Goal: Task Accomplishment & Management: Complete application form

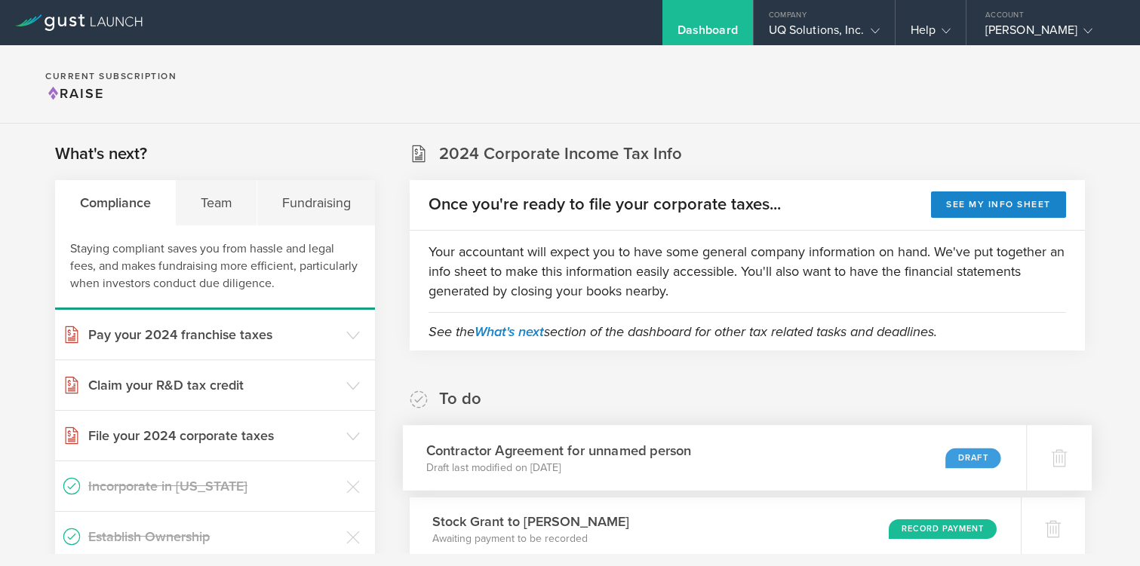
click at [535, 472] on p "Draft last modified on [DATE]" at bounding box center [558, 467] width 265 height 15
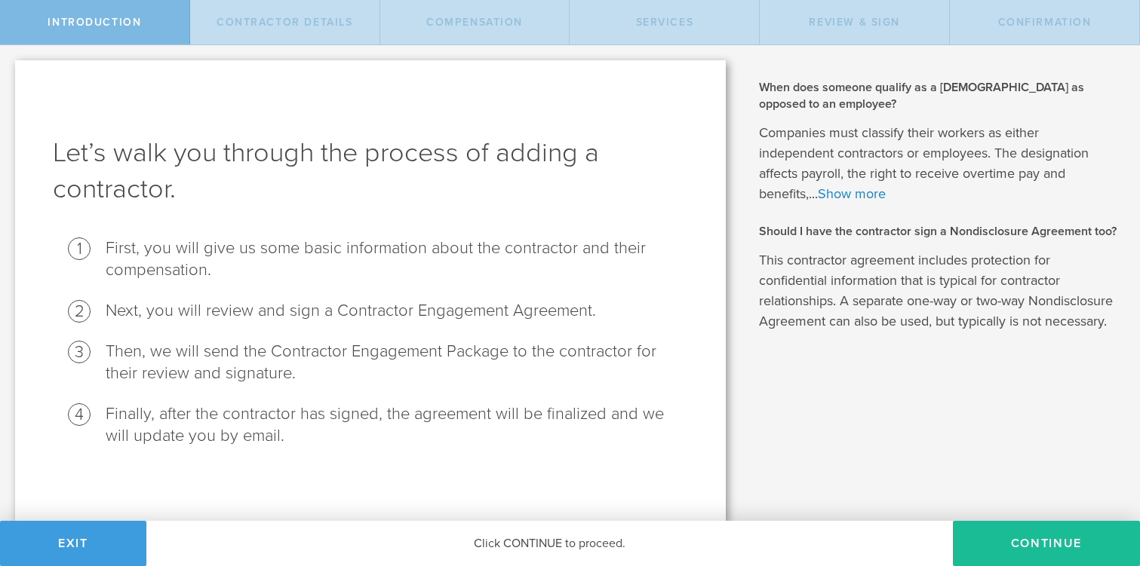
scroll to position [2, 0]
click at [986, 539] on button "Continue" at bounding box center [1045, 543] width 187 height 45
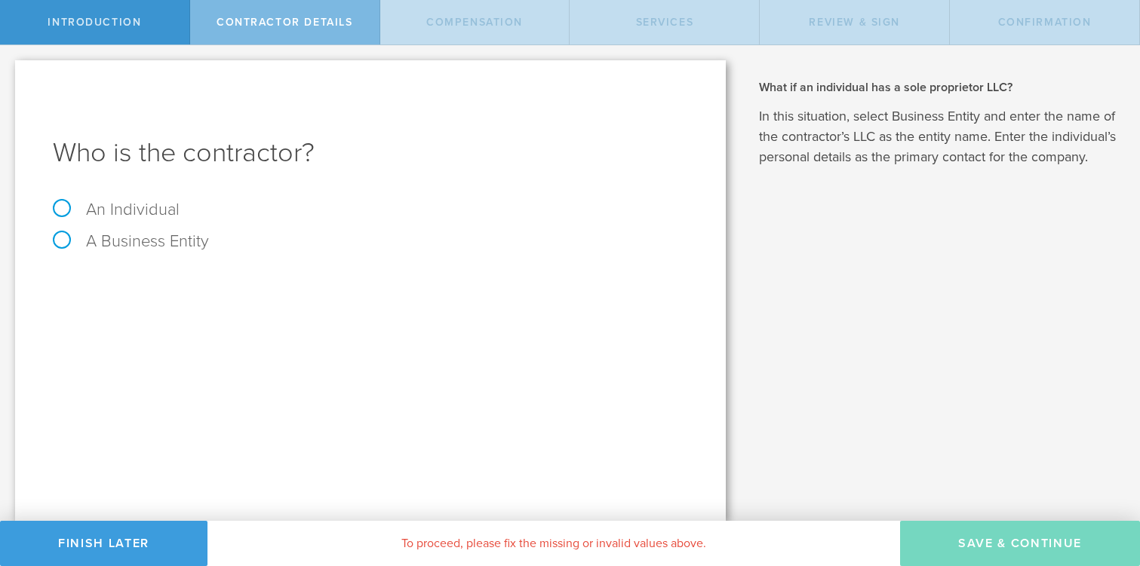
click at [63, 215] on label "An Individual" at bounding box center [116, 210] width 127 height 20
click at [10, 69] on input "An Individual" at bounding box center [5, 57] width 10 height 24
radio input "true"
click at [270, 286] on input "text" at bounding box center [427, 283] width 522 height 23
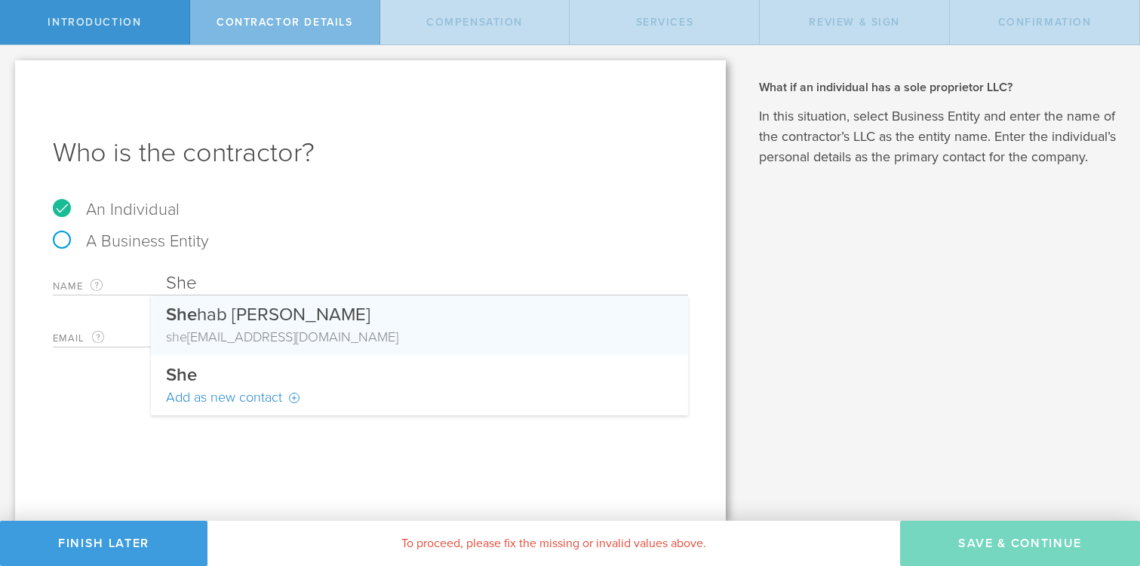
click at [312, 333] on div "she hab@salesmaestro.io" at bounding box center [419, 337] width 507 height 20
type input "Shehab Hasan"
type input "shehab@salesmaestro.io"
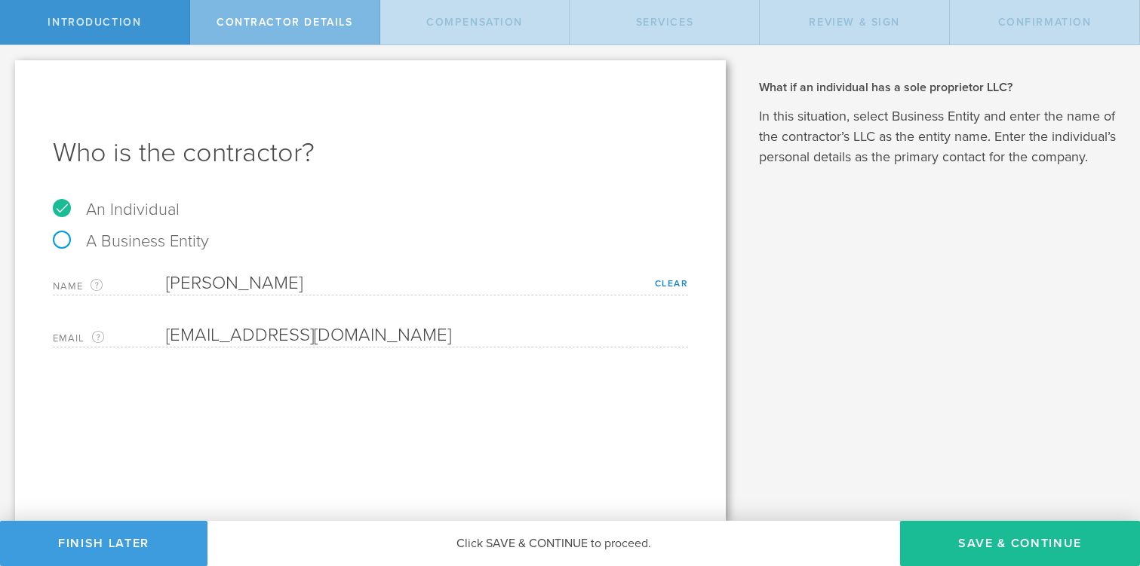
click at [97, 345] on div "Email The email address of the person that you are hiring as a contractor. sheh…" at bounding box center [370, 332] width 635 height 31
click at [127, 333] on div "Email The email address of the person that you are hiring as a contractor. sheh…" at bounding box center [370, 332] width 635 height 31
click at [667, 281] on link "Clear" at bounding box center [672, 283] width 34 height 11
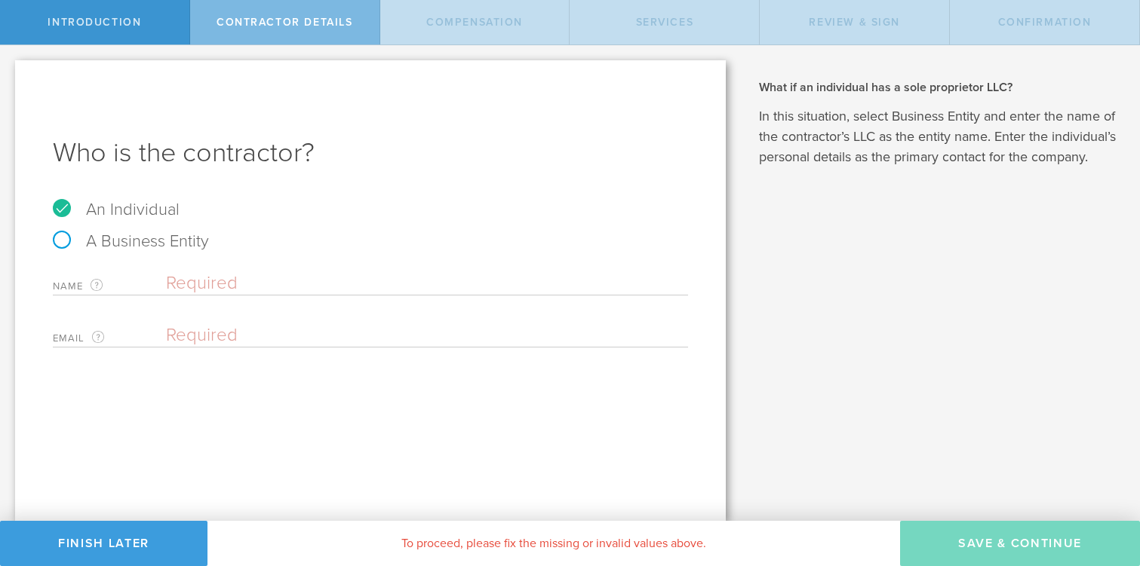
click at [258, 326] on input "email" at bounding box center [423, 335] width 514 height 23
paste input "salesmaestro.sh@gmail.com"
type input "salesmaestro.sh@gmail.com"
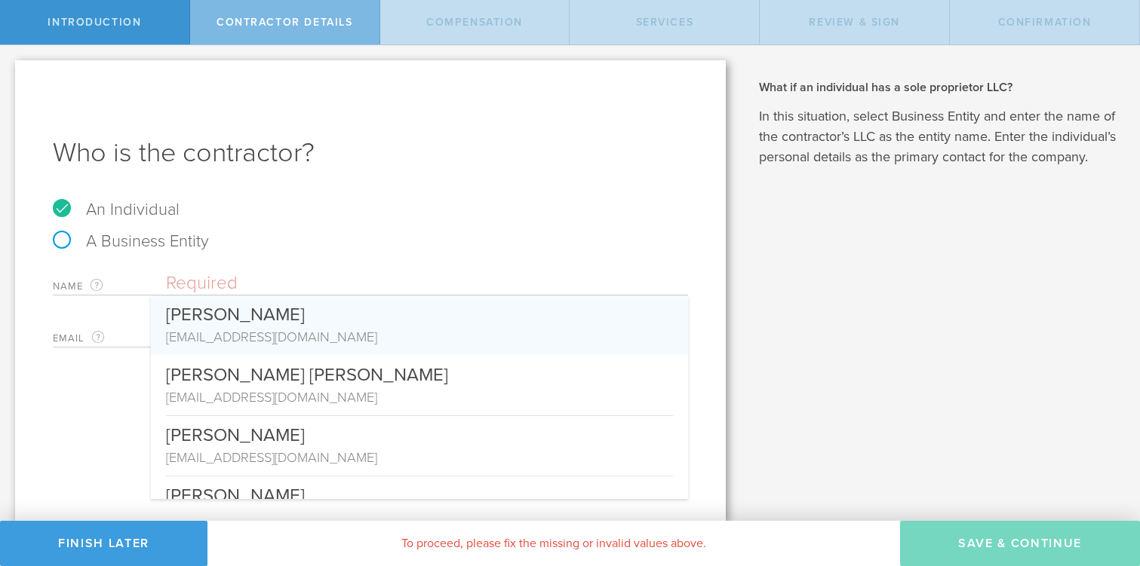
click at [183, 288] on input "text" at bounding box center [427, 283] width 522 height 23
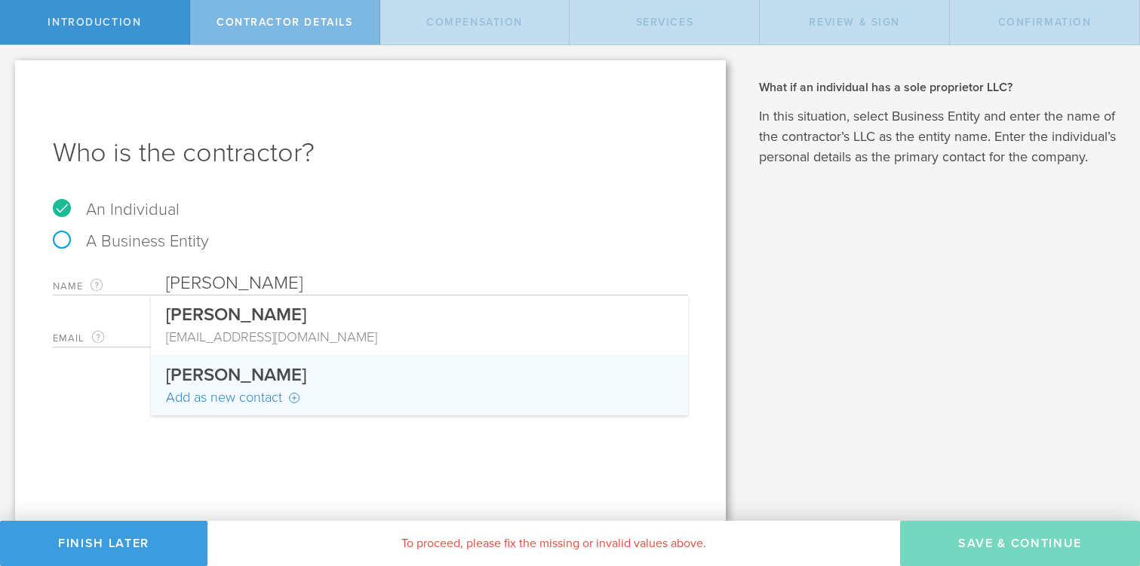
type input "Shehab Hasan"
click at [216, 400] on div "Add as new contact" at bounding box center [419, 398] width 507 height 20
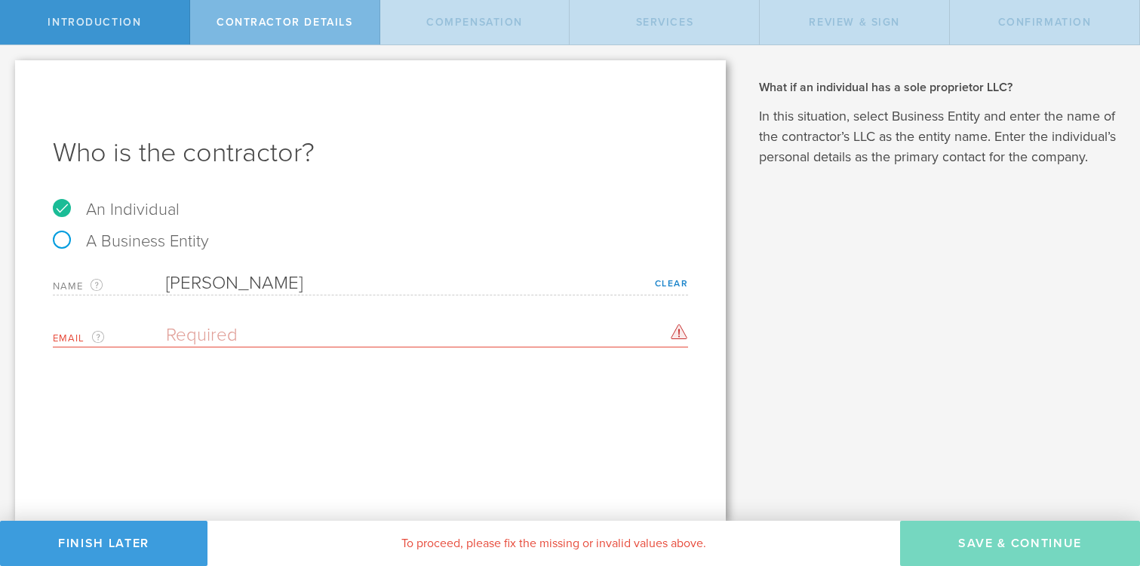
click at [228, 333] on input "email" at bounding box center [423, 335] width 514 height 23
paste input "salesmaestro.sh@gmail.com"
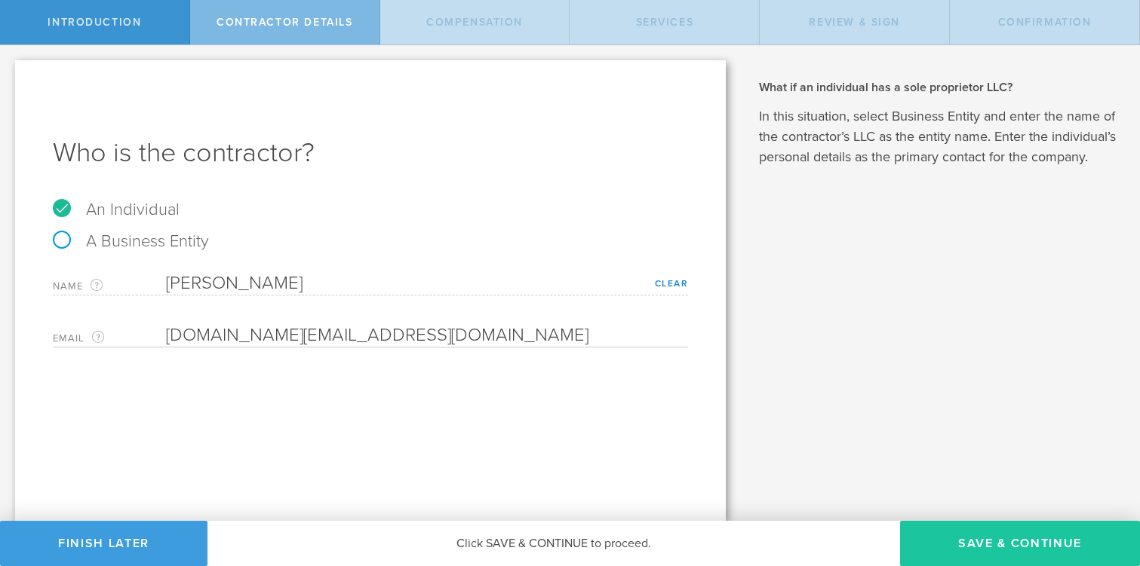
type input "salesmaestro.sh@gmail.com"
click at [1024, 537] on button "Save & Continue" at bounding box center [1020, 543] width 240 height 45
select select "none"
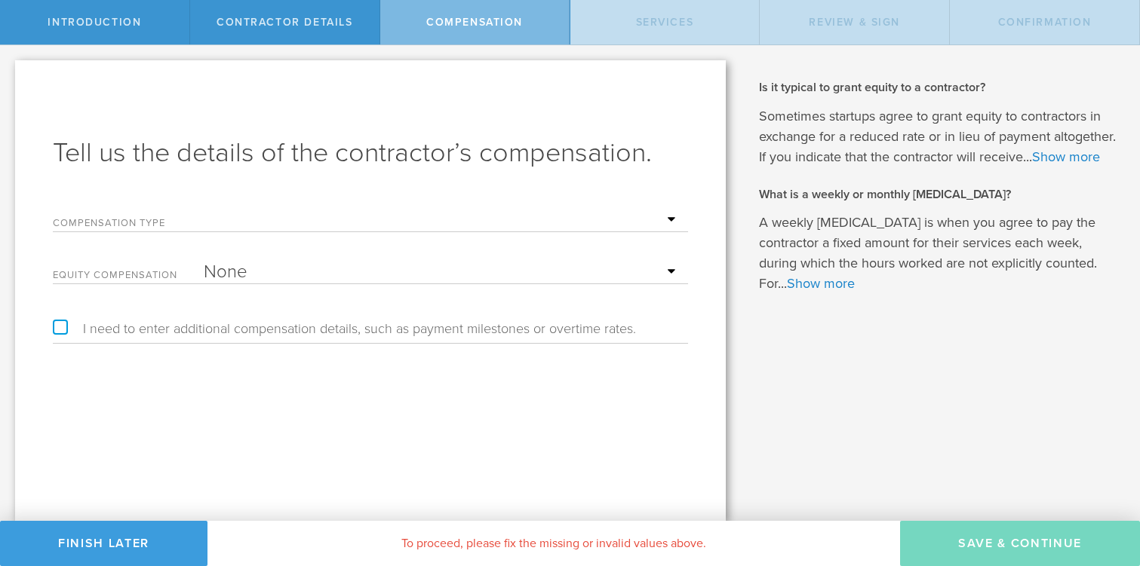
click at [667, 222] on select "Hourly Daily Weekly Retainer Monthly Retainer Project Flat Rate No cash compens…" at bounding box center [442, 220] width 477 height 23
select select "hourlyFlatRate"
click at [204, 209] on select "Hourly Daily Weekly Retainer Monthly Retainer Project Flat Rate No cash compens…" at bounding box center [442, 220] width 477 height 23
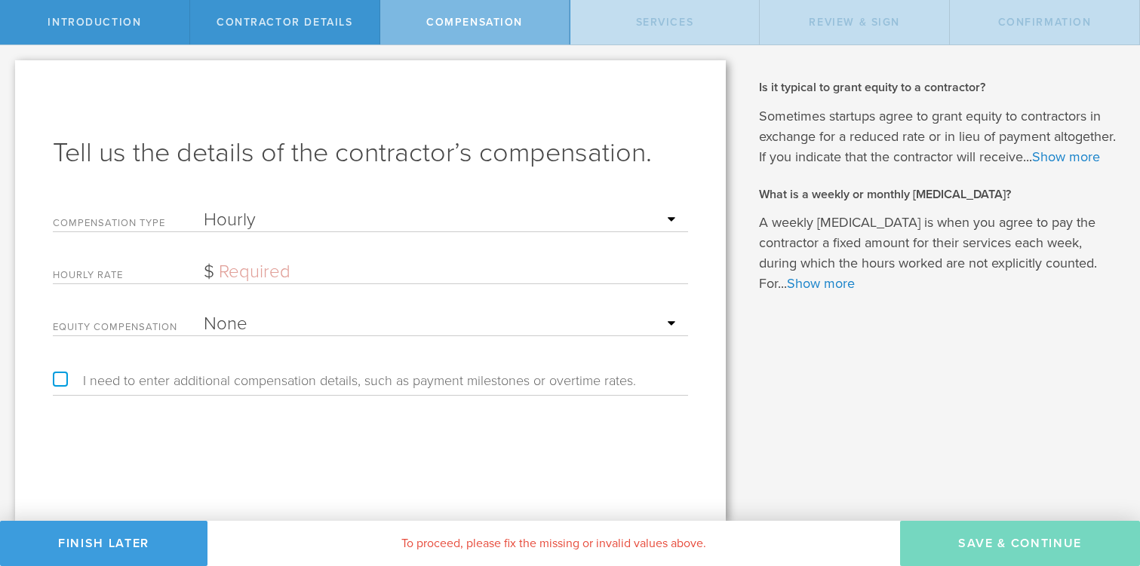
click at [524, 275] on input "text" at bounding box center [442, 272] width 477 height 23
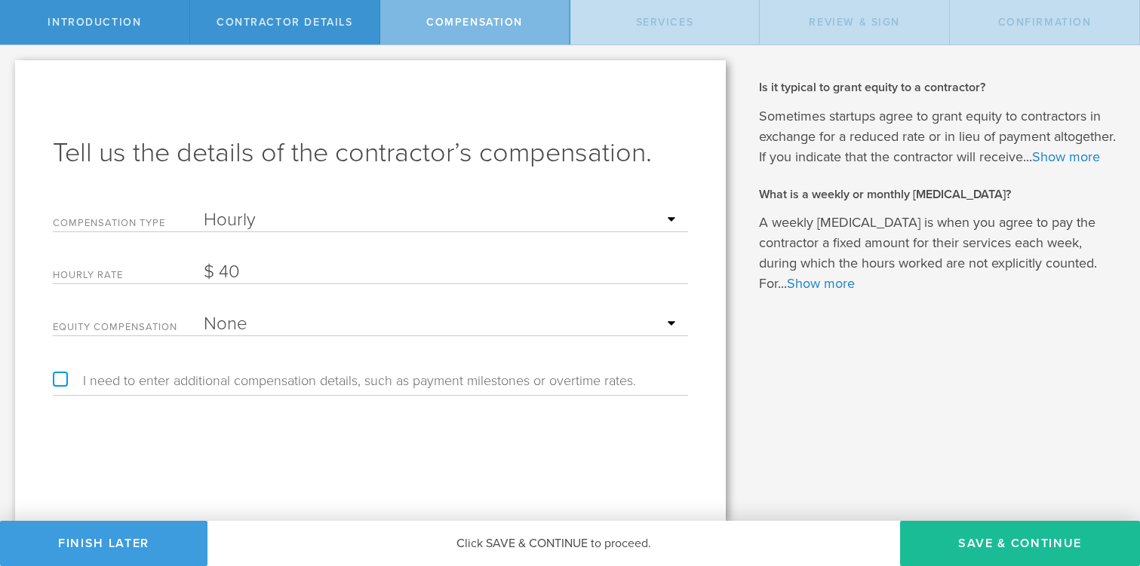
type input "40"
click at [59, 383] on label "I need to enter additional compensation details, such as payment milestones or …" at bounding box center [344, 381] width 583 height 14
click at [10, 69] on input "I need to enter additional compensation details, such as payment milestones or …" at bounding box center [5, 57] width 10 height 24
checkbox input "true"
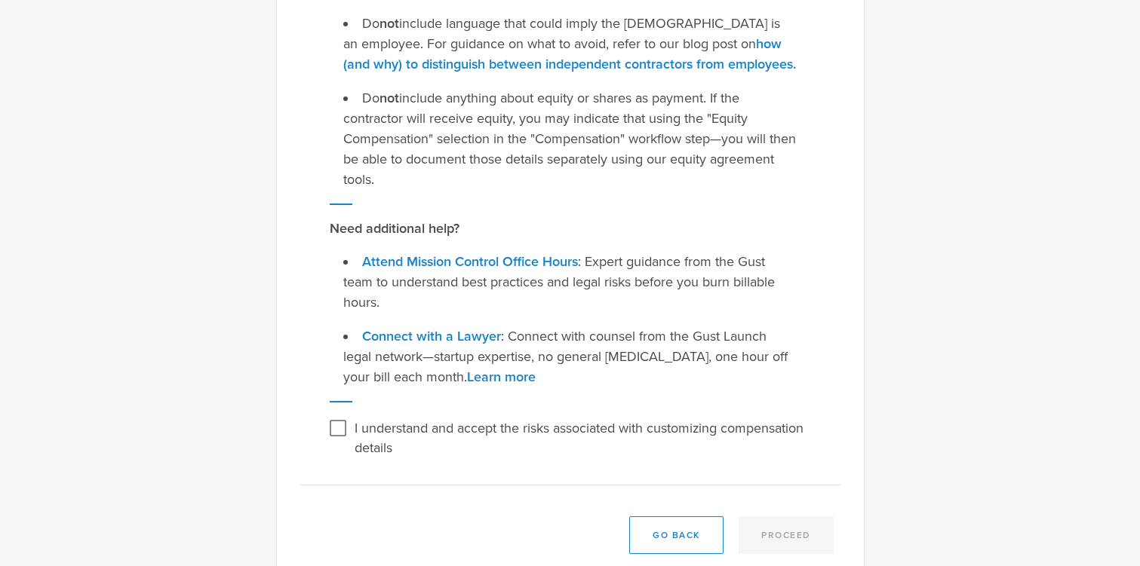
scroll to position [321, 0]
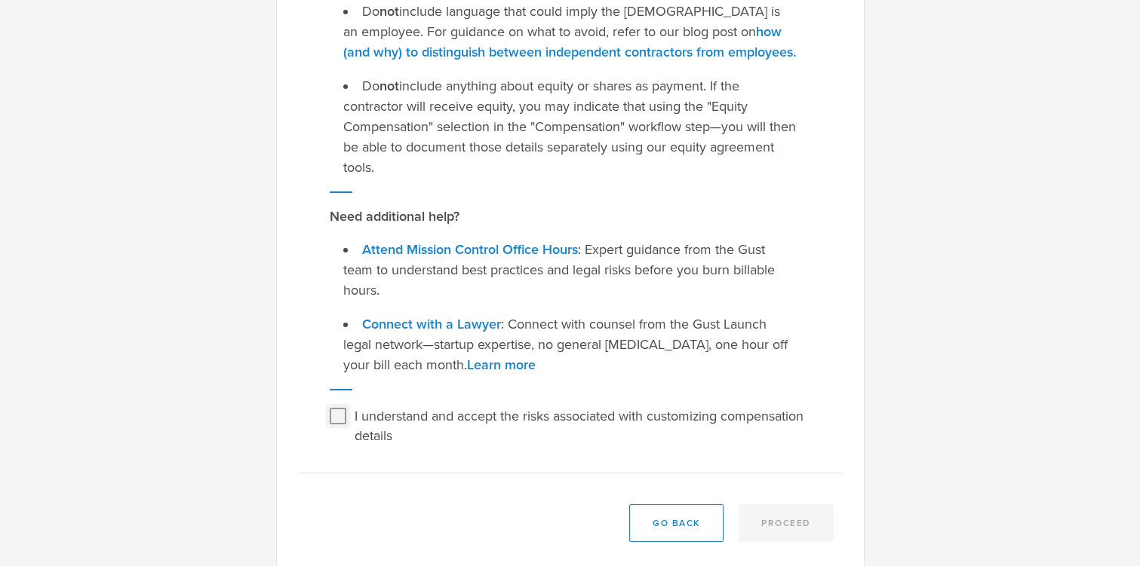
click at [326, 424] on input "I understand and accept the risks associated with customizing compensation deta…" at bounding box center [338, 416] width 24 height 24
checkbox input "true"
click at [775, 525] on button "Proceed" at bounding box center [785, 524] width 95 height 38
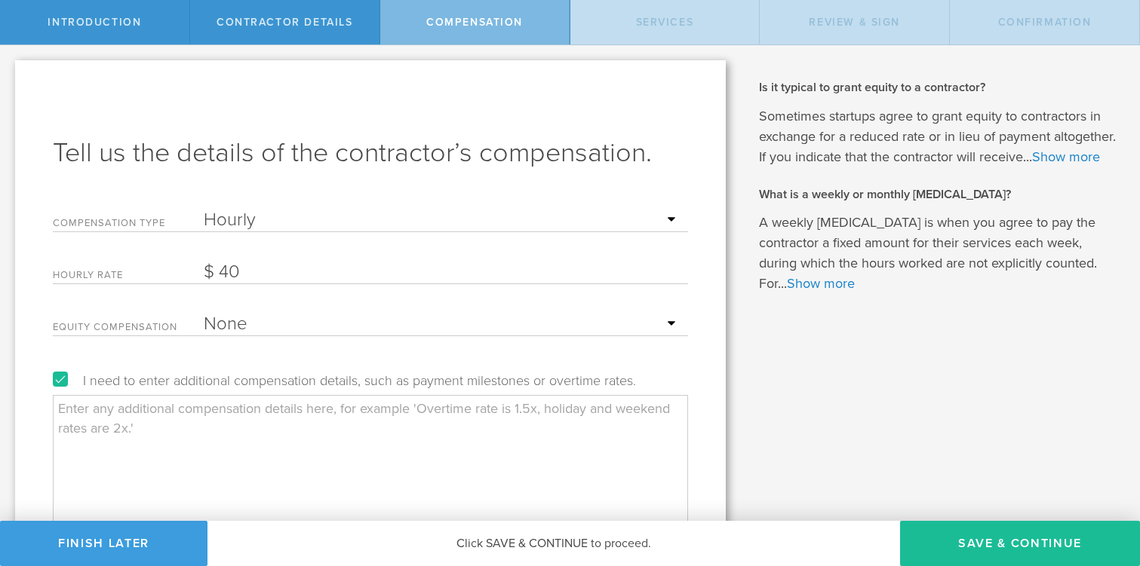
click at [470, 440] on textarea at bounding box center [370, 470] width 635 height 151
type textarea "B"
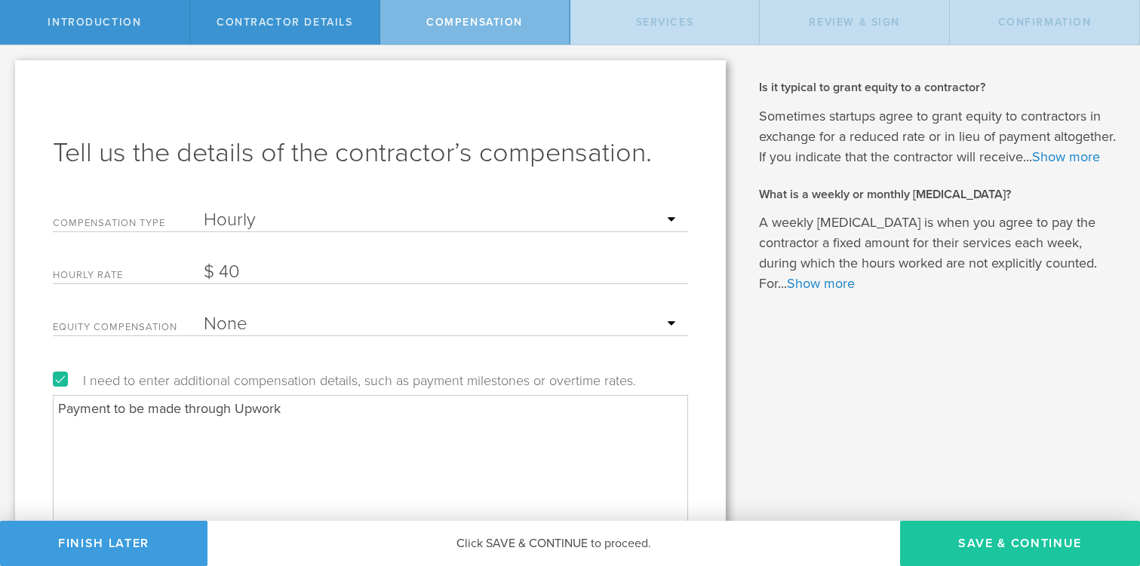
type textarea "Payment to be made through Upwork"
click at [955, 547] on button "Save & Continue" at bounding box center [1020, 543] width 240 height 45
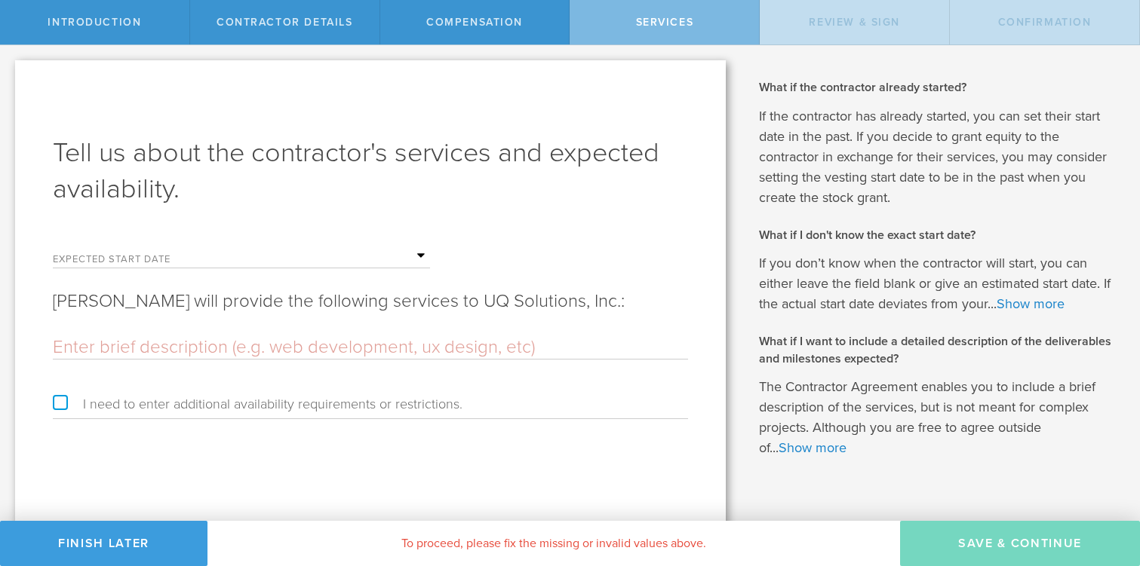
click at [413, 256] on input "text" at bounding box center [317, 256] width 226 height 23
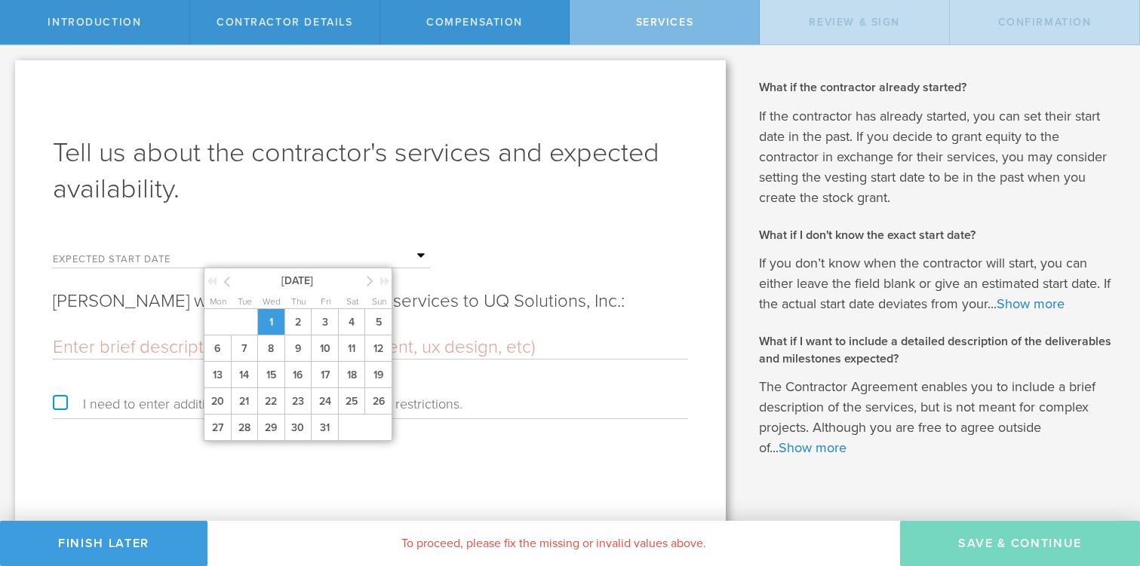
click at [268, 327] on span "1" at bounding box center [270, 322] width 27 height 26
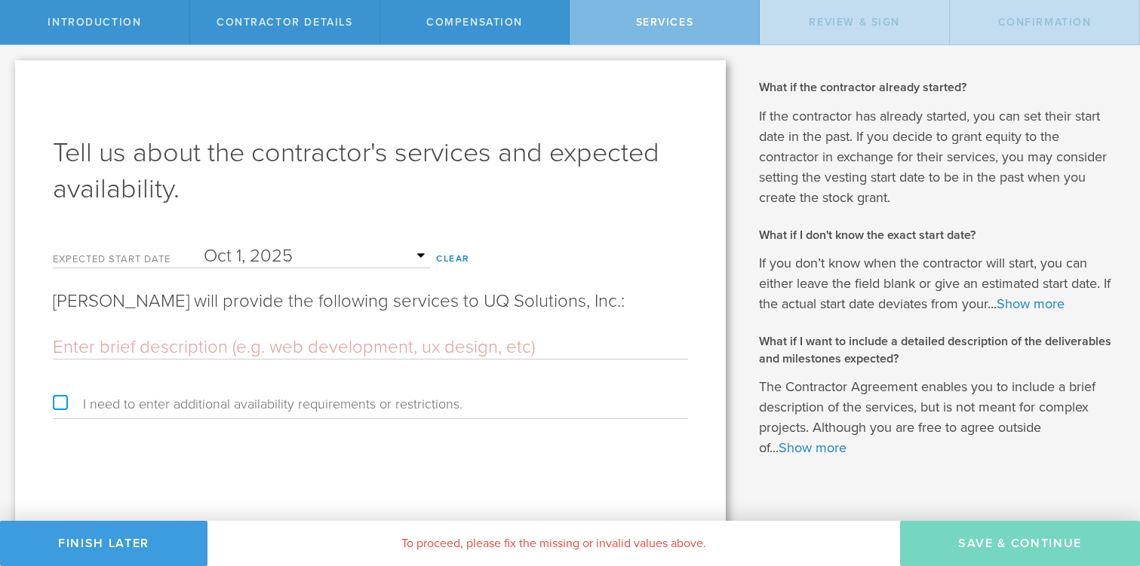
click at [268, 345] on input "text" at bounding box center [370, 347] width 635 height 23
click at [422, 255] on input "text" at bounding box center [317, 256] width 226 height 23
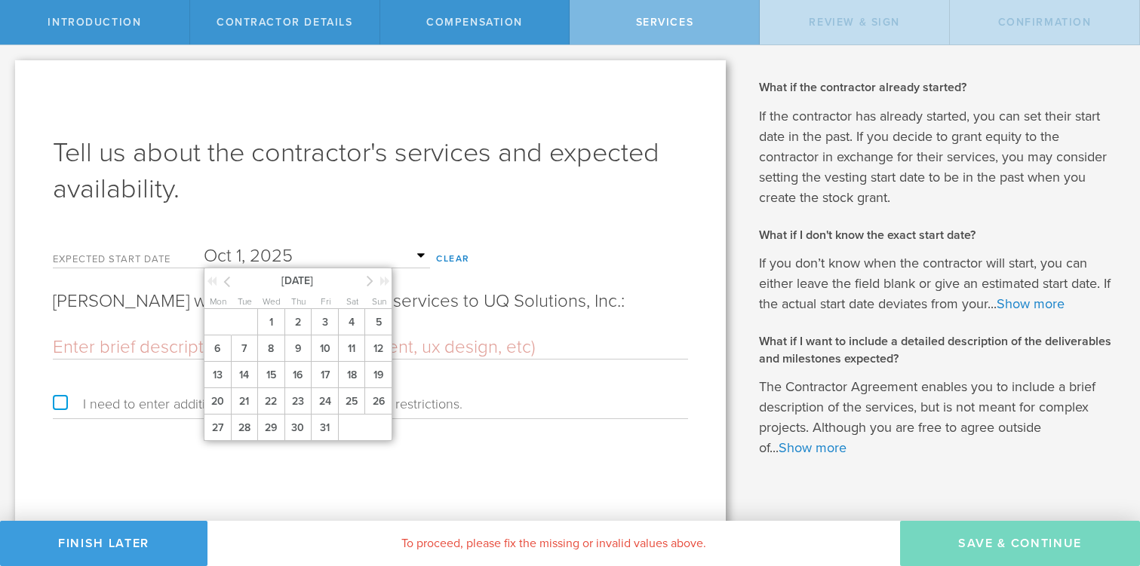
click at [229, 282] on div at bounding box center [220, 283] width 26 height 15
click at [229, 282] on icon at bounding box center [226, 281] width 7 height 19
click at [345, 406] on span "27" at bounding box center [351, 401] width 27 height 26
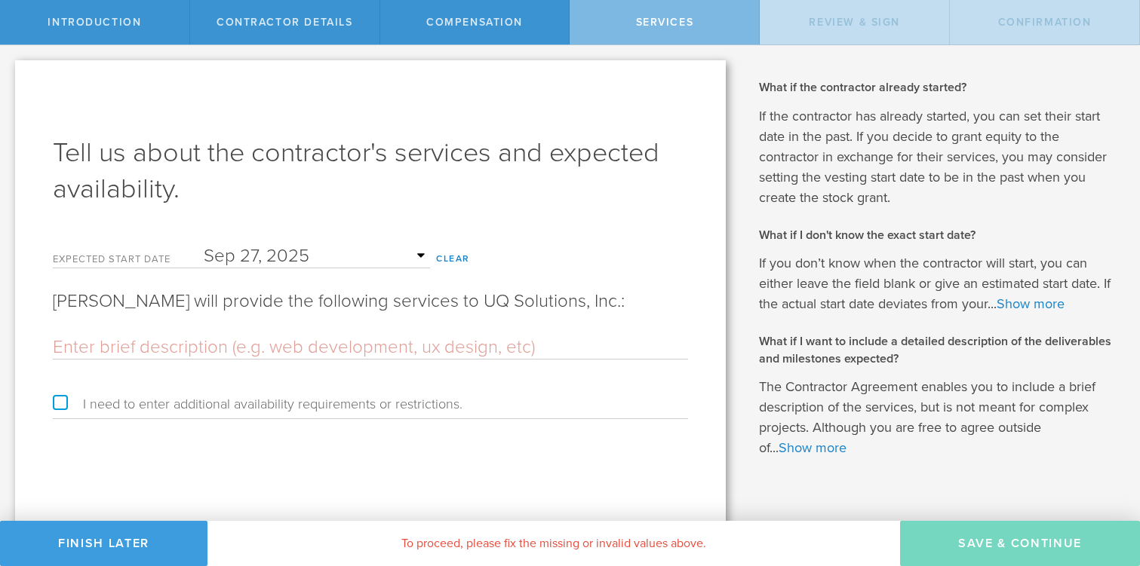
click at [307, 347] on input "text" at bounding box center [370, 347] width 635 height 23
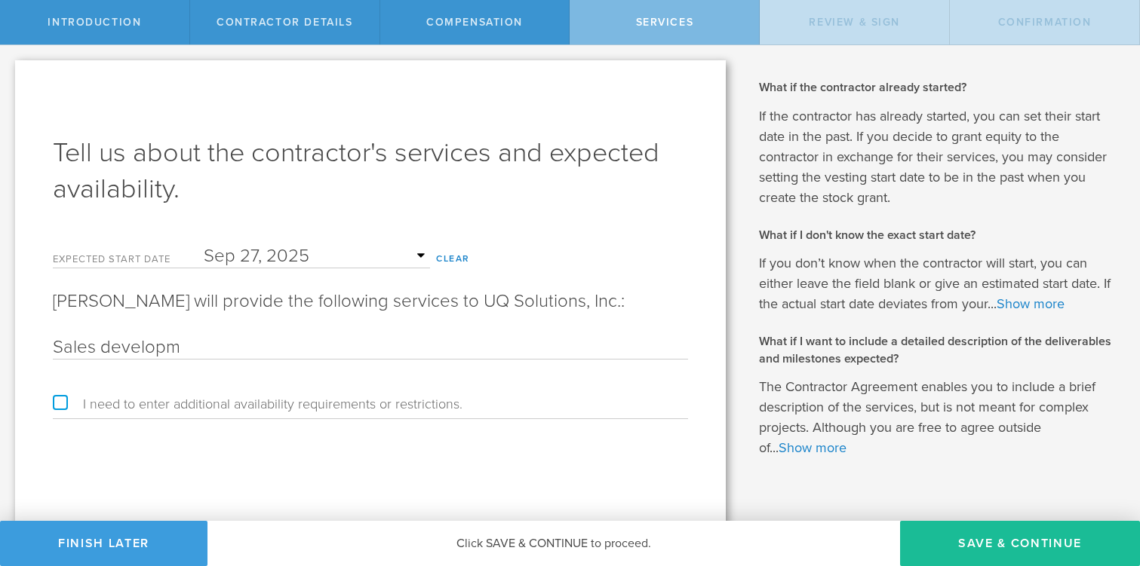
type input "Sales development, with focus on outbound calling"
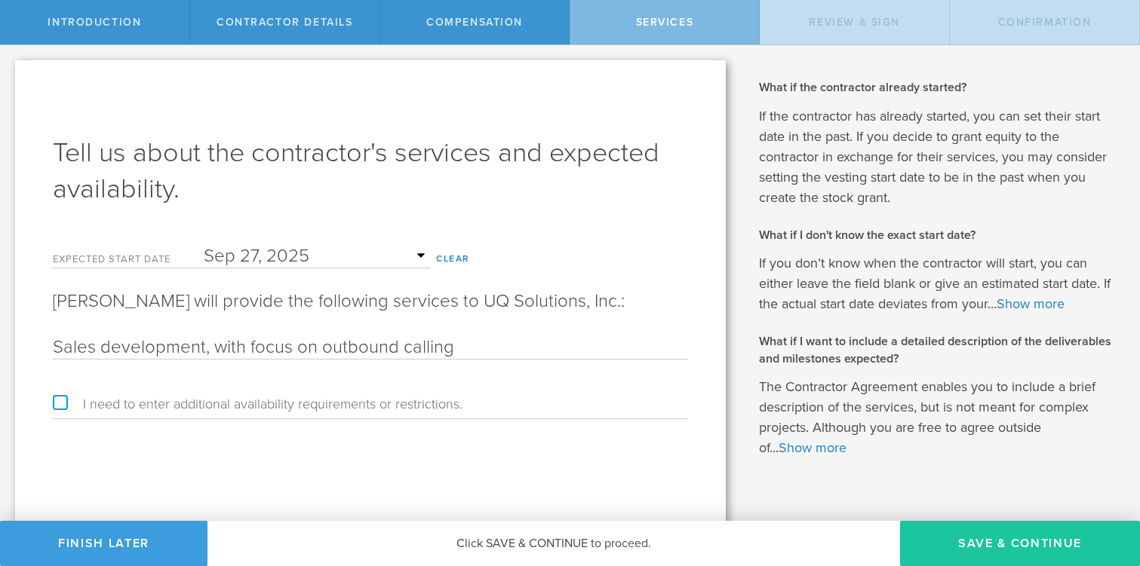
click at [989, 541] on button "Save & Continue" at bounding box center [1020, 543] width 240 height 45
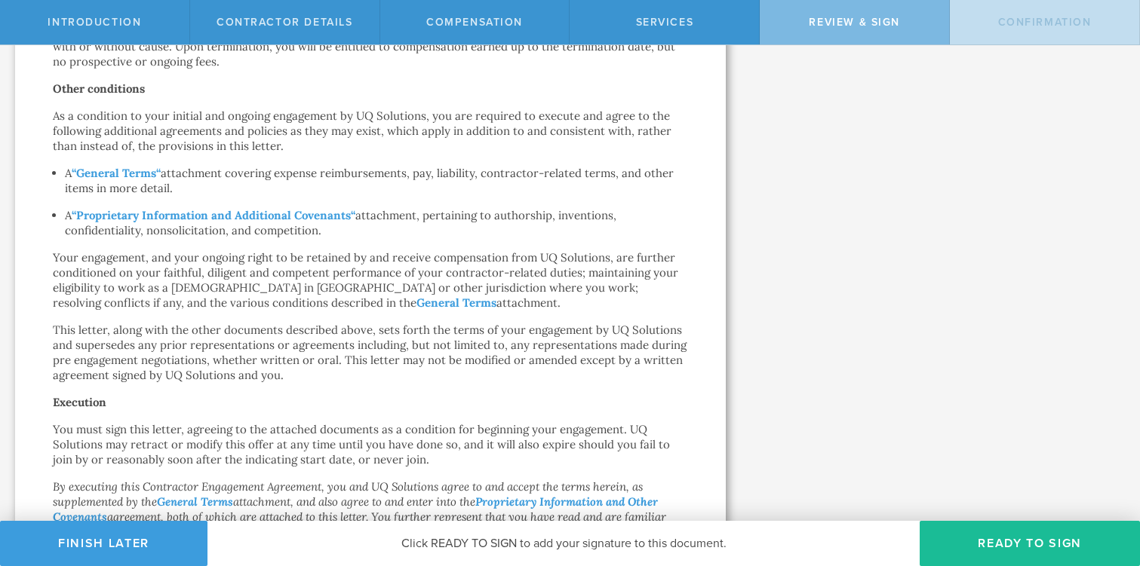
scroll to position [883, 0]
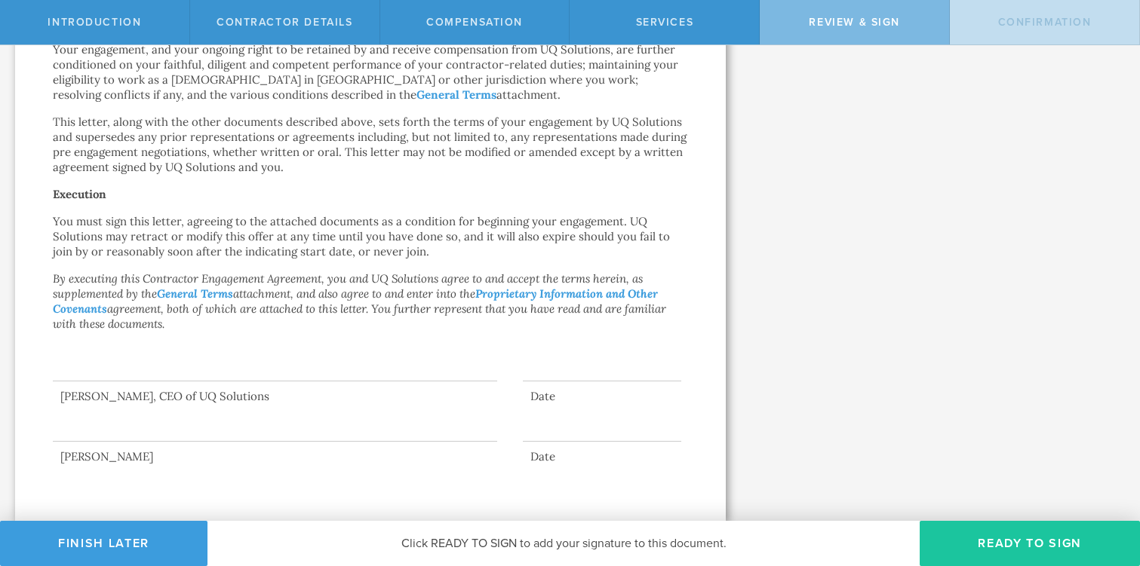
click at [988, 556] on button "Ready to Sign" at bounding box center [1029, 543] width 220 height 45
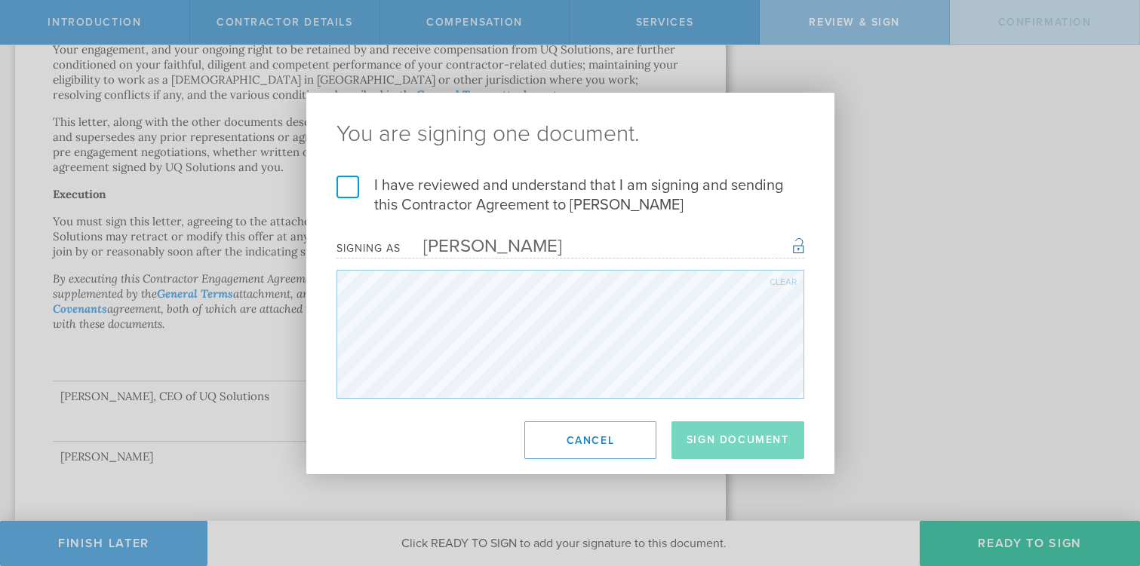
click at [346, 190] on label "I have reviewed and understand that I am signing and sending this Contractor Ag…" at bounding box center [570, 195] width 468 height 39
click at [0, 0] on input "I have reviewed and understand that I am signing and sending this Contractor Ag…" at bounding box center [0, 0] width 0 height 0
click at [708, 443] on button "Sign Document" at bounding box center [737, 441] width 133 height 38
